Goal: Task Accomplishment & Management: Manage account settings

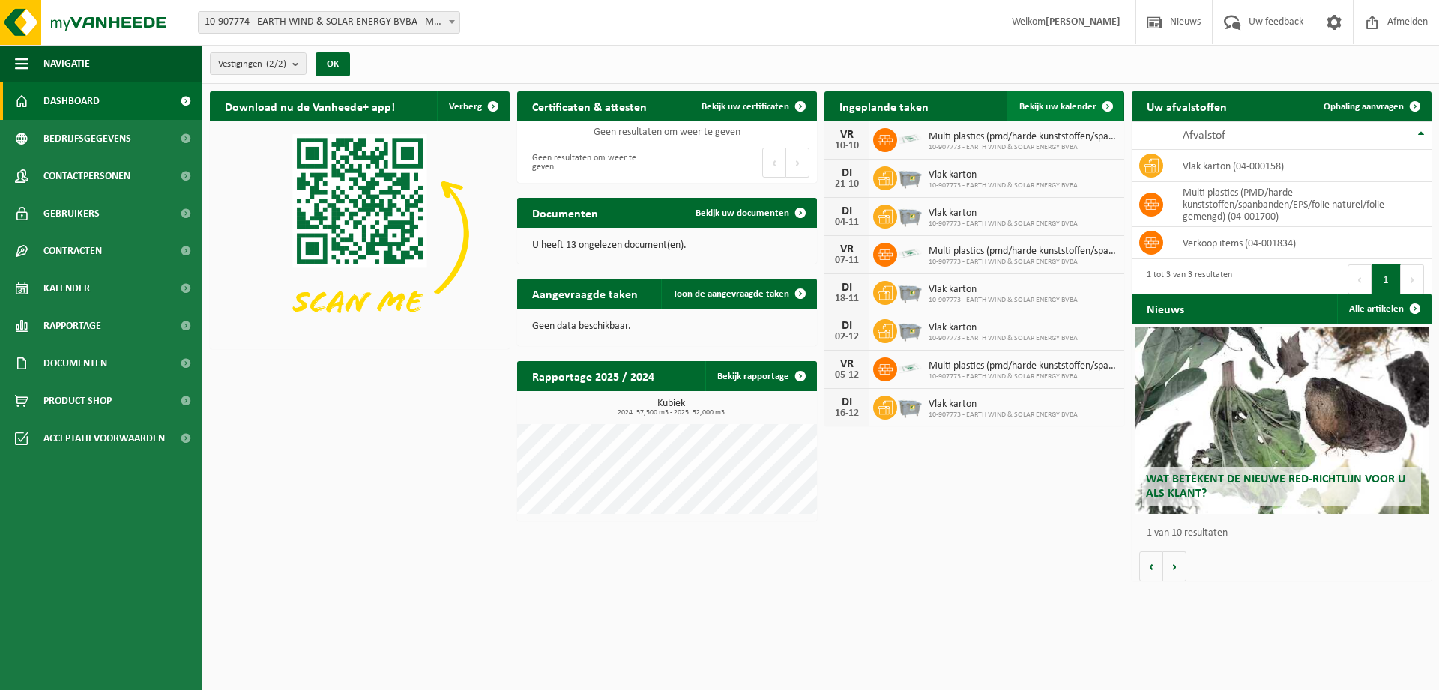
click at [1081, 106] on span "Bekijk uw kalender" at bounding box center [1058, 107] width 77 height 10
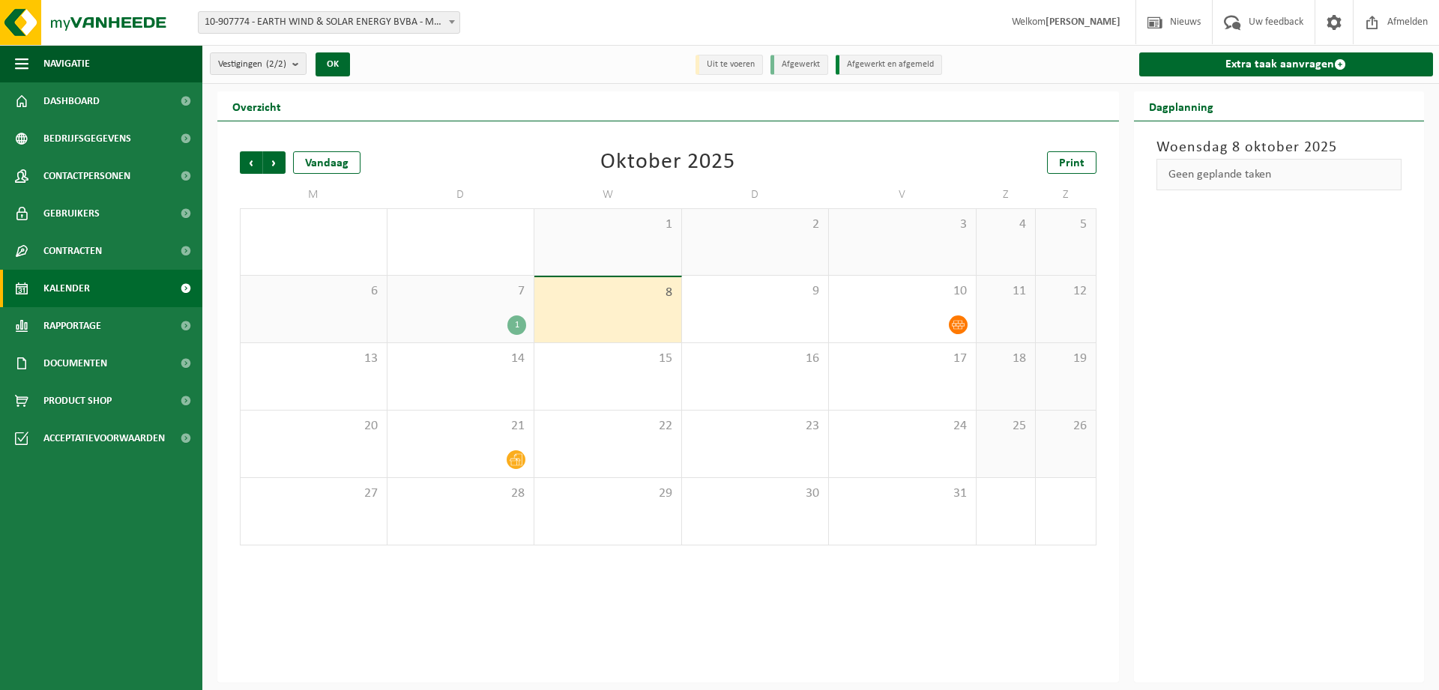
click at [501, 303] on div "7 1" at bounding box center [461, 309] width 147 height 67
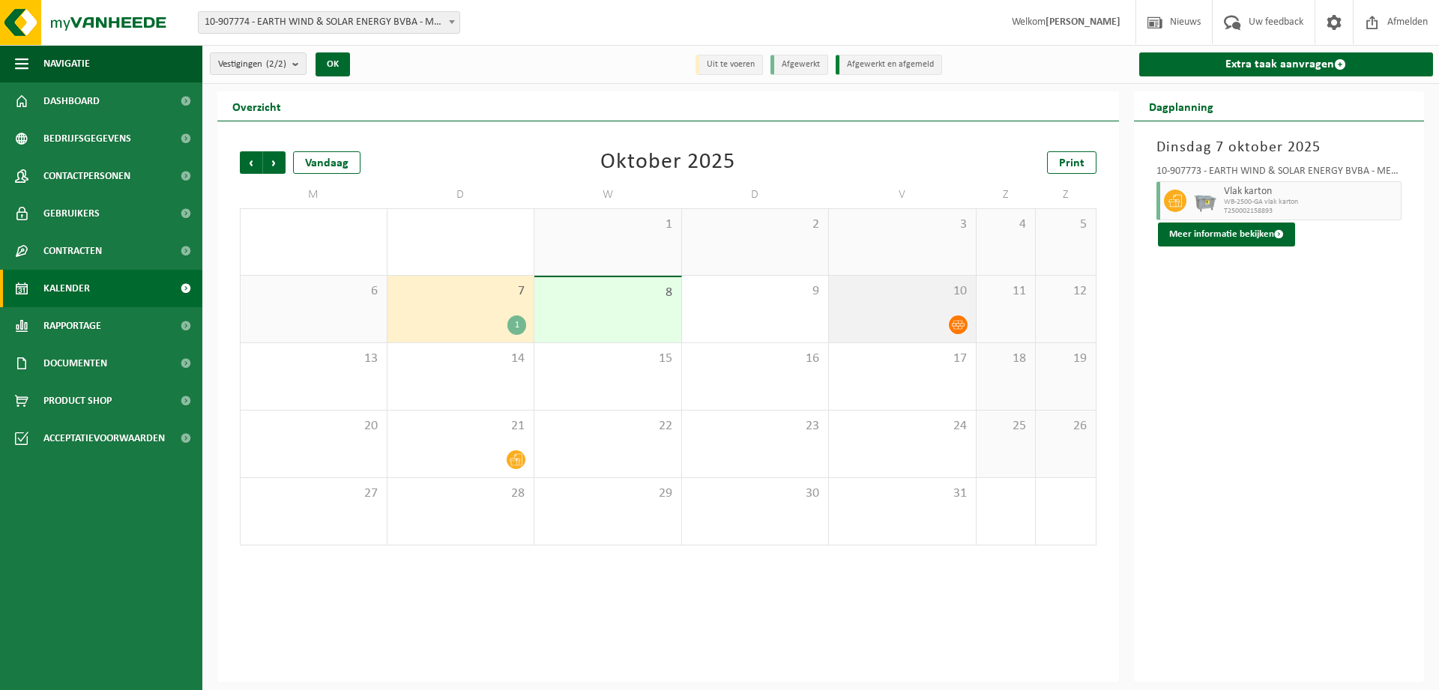
click at [949, 304] on div "10" at bounding box center [902, 309] width 147 height 67
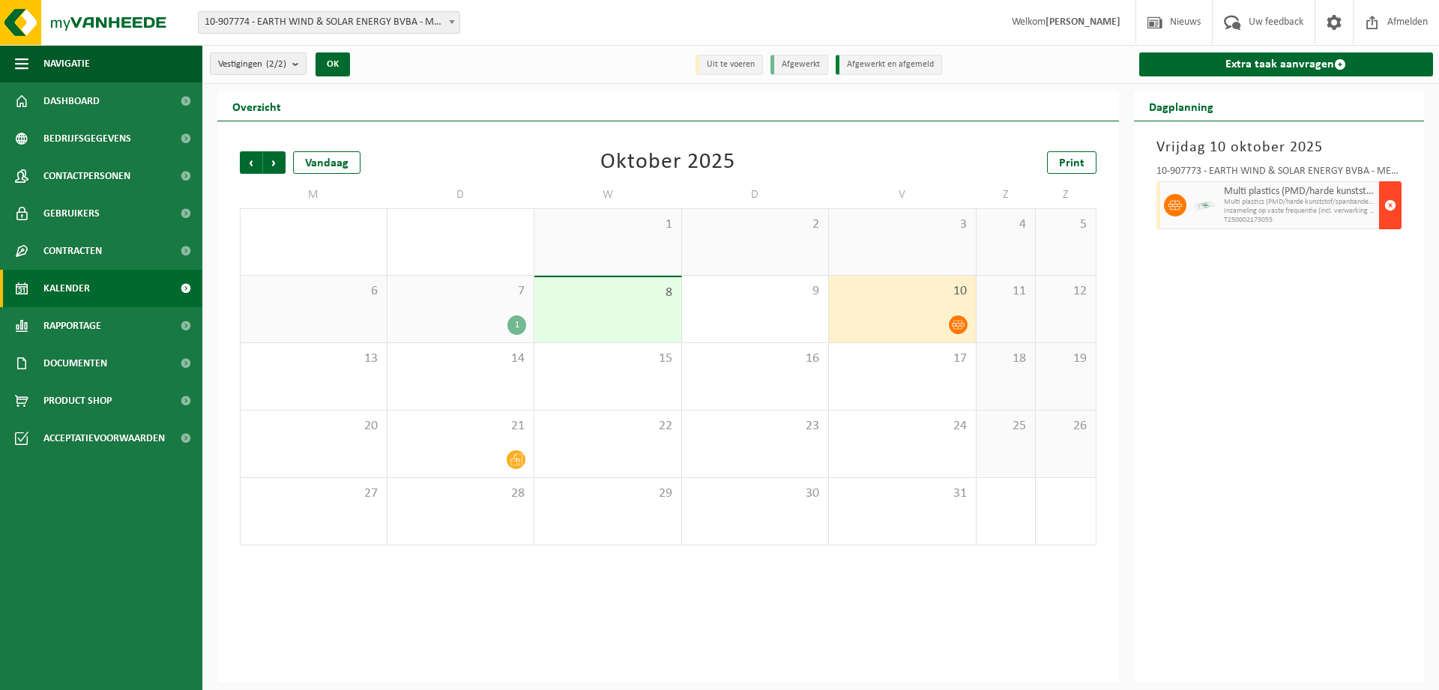
click at [1389, 202] on span "button" at bounding box center [1391, 205] width 12 height 30
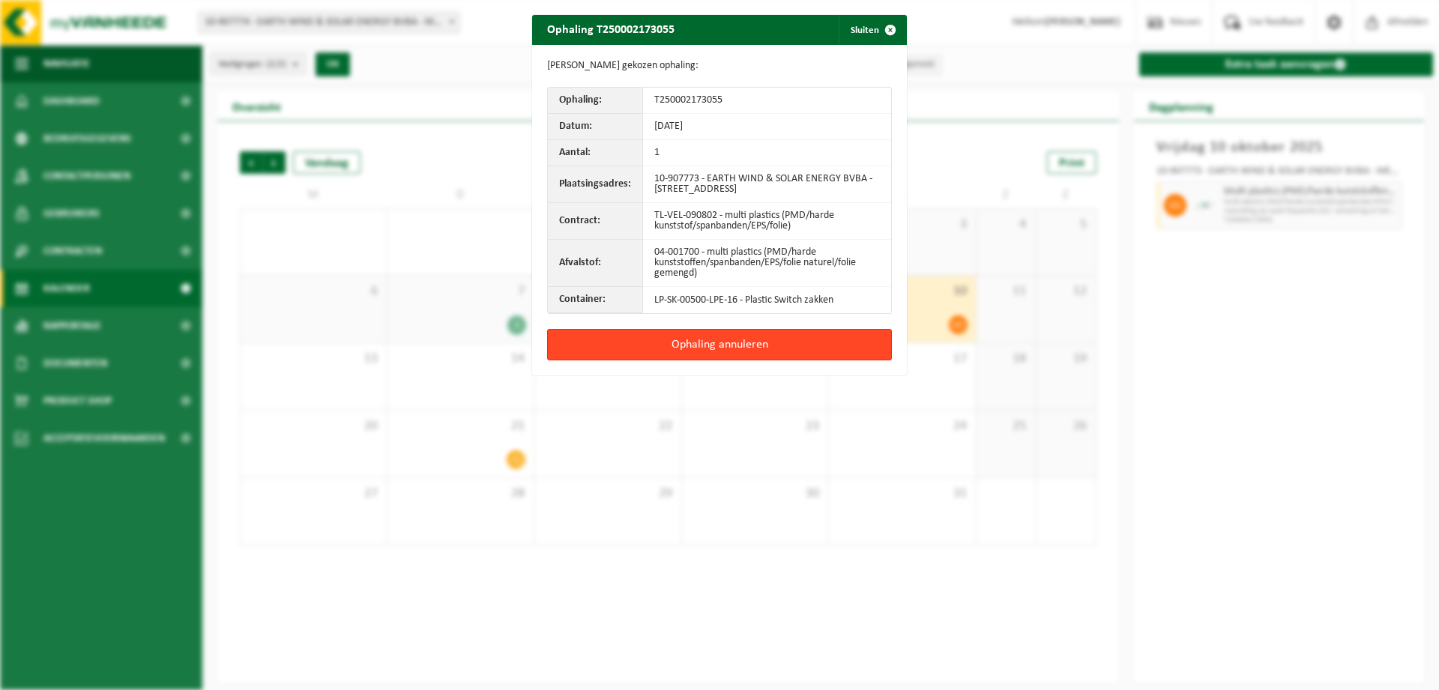
click at [728, 331] on button "Ophaling annuleren" at bounding box center [719, 344] width 345 height 31
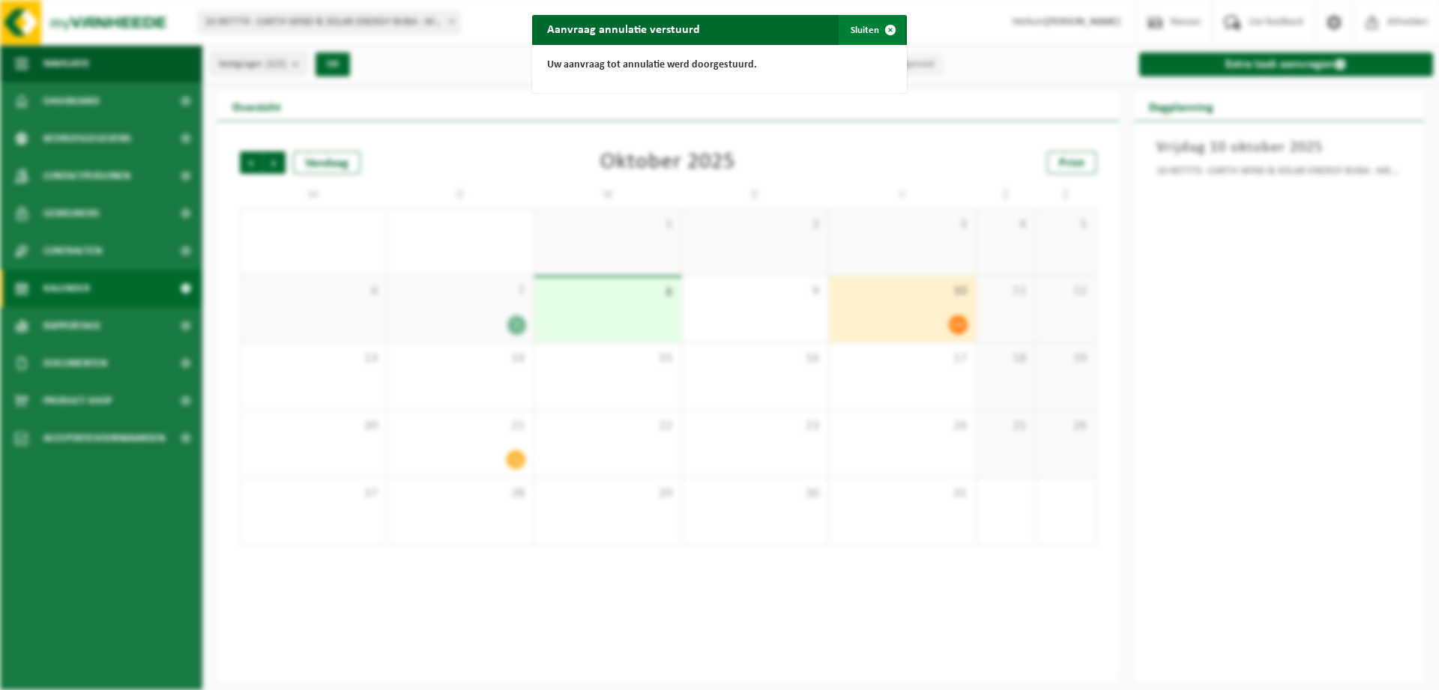
click at [893, 28] on span "button" at bounding box center [891, 30] width 30 height 30
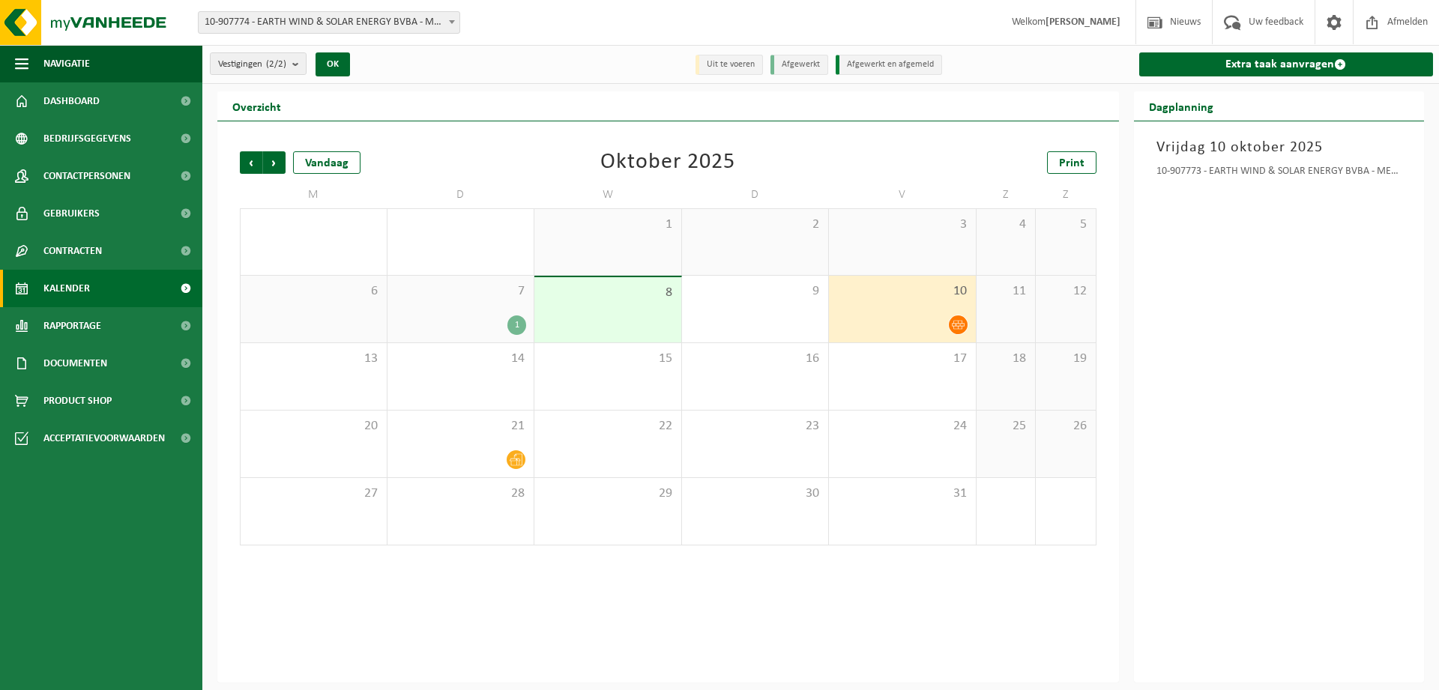
click at [937, 311] on div "10" at bounding box center [902, 309] width 147 height 67
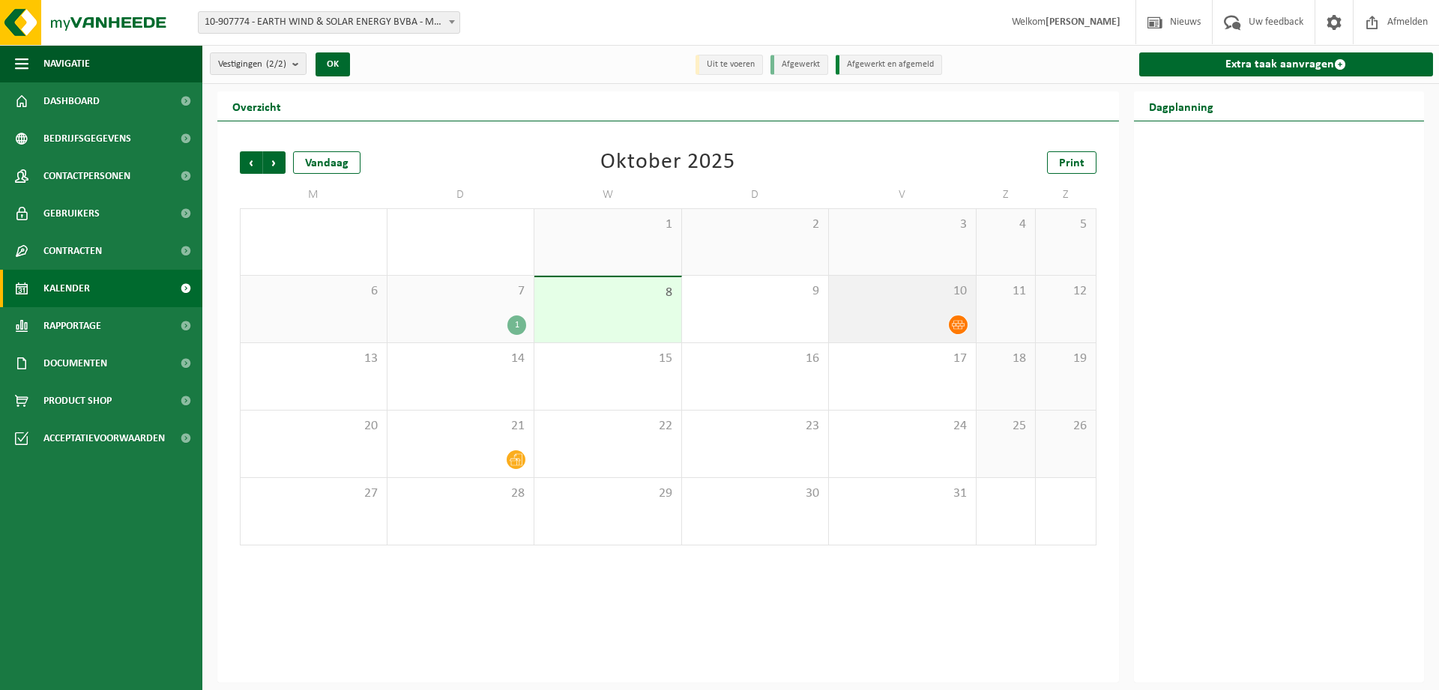
click at [956, 321] on icon at bounding box center [958, 325] width 13 height 9
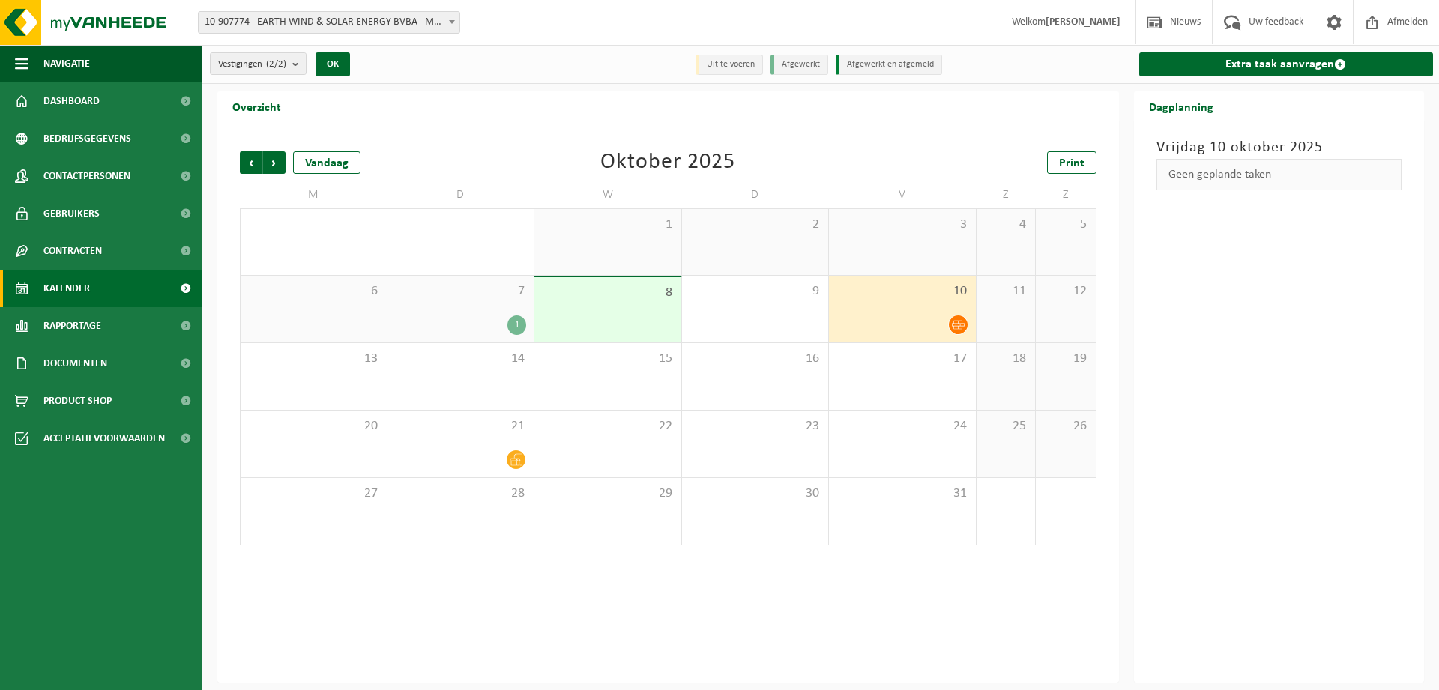
drag, startPoint x: 1284, startPoint y: 297, endPoint x: 1265, endPoint y: 298, distance: 19.5
click at [1286, 298] on div "[DATE] Geen geplande taken" at bounding box center [1279, 401] width 291 height 561
